Goal: Transaction & Acquisition: Purchase product/service

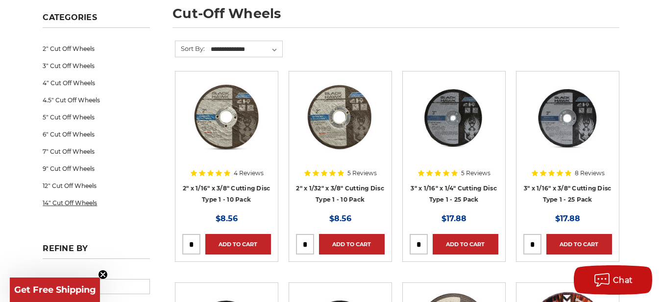
scroll to position [147, 0]
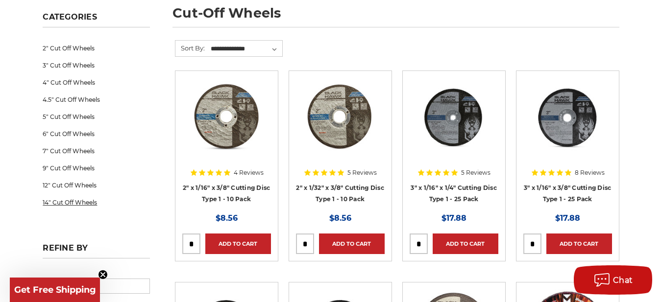
click at [89, 204] on link "14" Cut Off Wheels" at bounding box center [96, 202] width 107 height 17
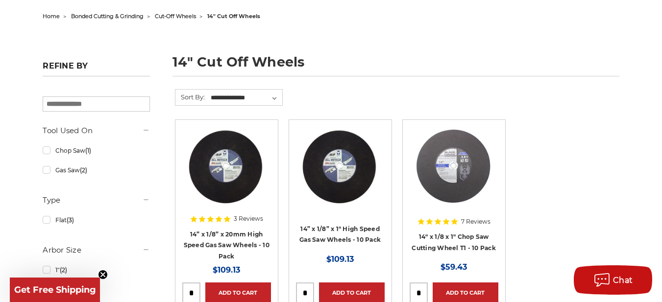
scroll to position [147, 0]
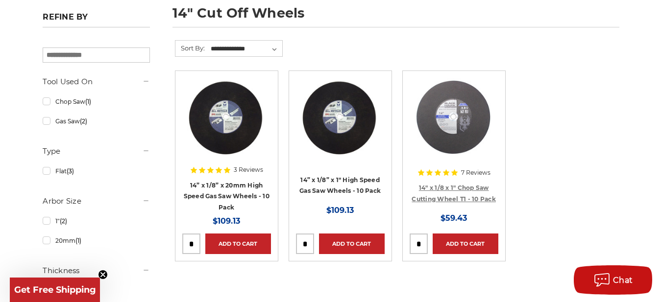
click at [476, 197] on body "Free Shipping on orders over $149 CONTACT US Monday - Friday (excluding holiday…" at bounding box center [331, 213] width 662 height 721
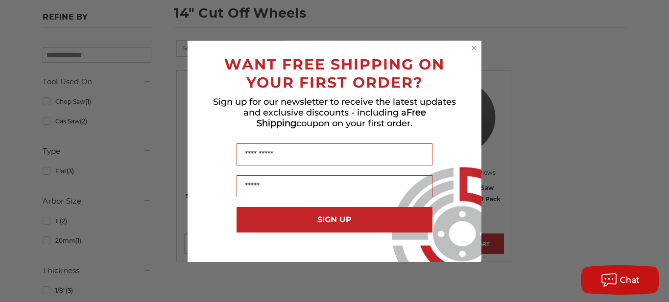
click at [472, 48] on circle "Close dialog" at bounding box center [474, 47] width 9 height 9
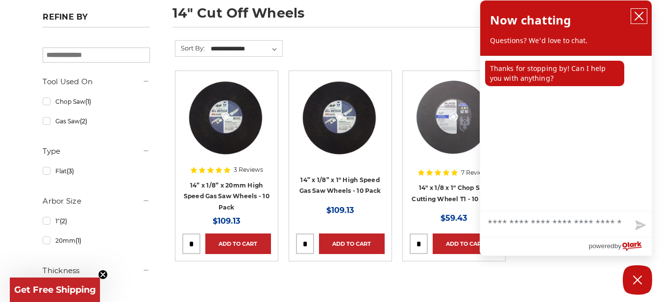
click at [639, 18] on icon "close chatbox" at bounding box center [639, 16] width 10 height 10
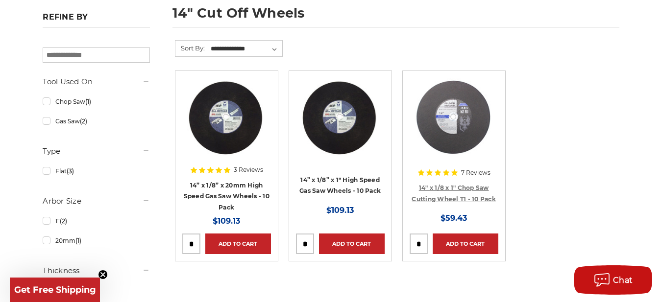
click at [458, 189] on link "14" x 1/8 x 1" Chop Saw Cutting Wheel T1 - 10 Pack" at bounding box center [453, 193] width 84 height 19
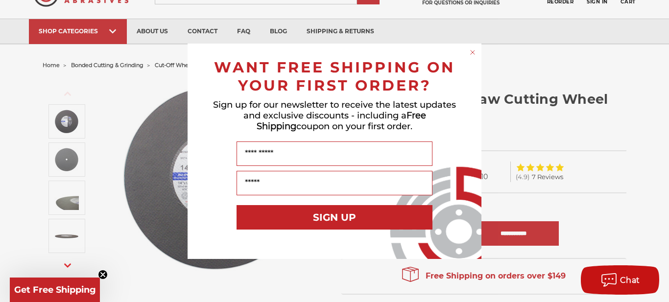
click at [473, 52] on icon "Close dialog" at bounding box center [473, 52] width 4 height 4
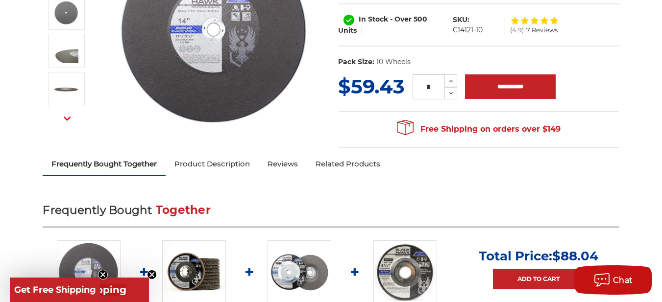
click at [242, 163] on link "Product Description" at bounding box center [212, 164] width 93 height 22
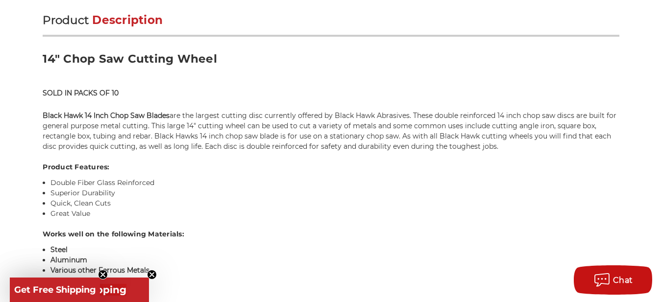
scroll to position [600, 0]
